Goal: Information Seeking & Learning: Learn about a topic

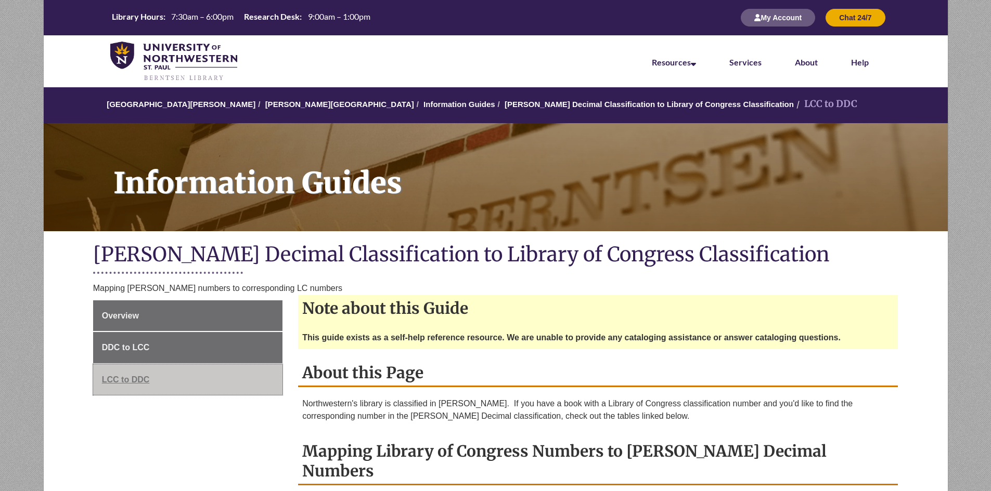
click at [135, 380] on span "LCC to DDC" at bounding box center [126, 379] width 48 height 9
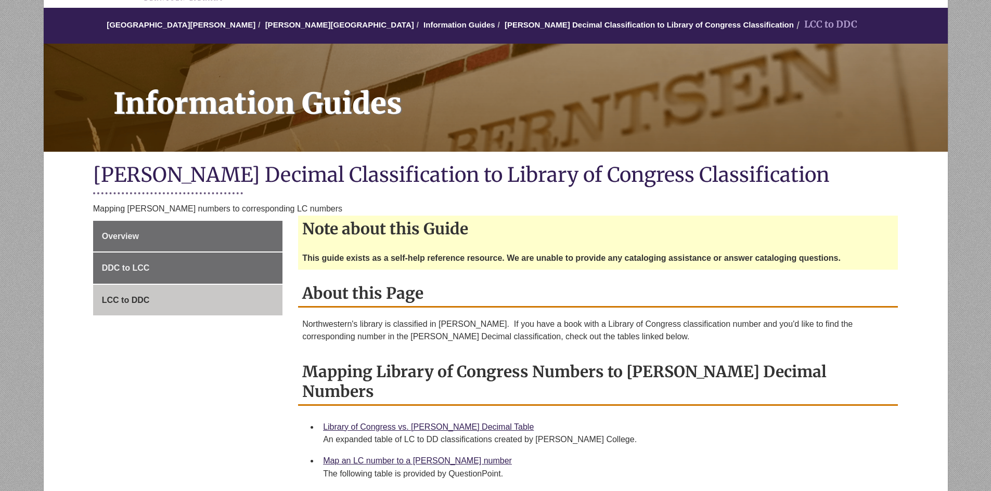
scroll to position [104, 0]
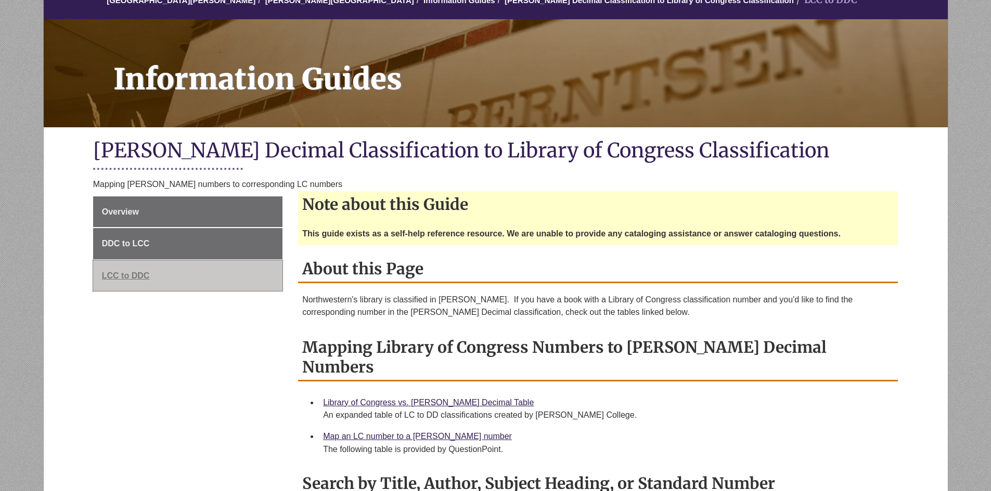
click at [228, 282] on link "LCC to DDC" at bounding box center [187, 276] width 189 height 31
